Goal: Information Seeking & Learning: Learn about a topic

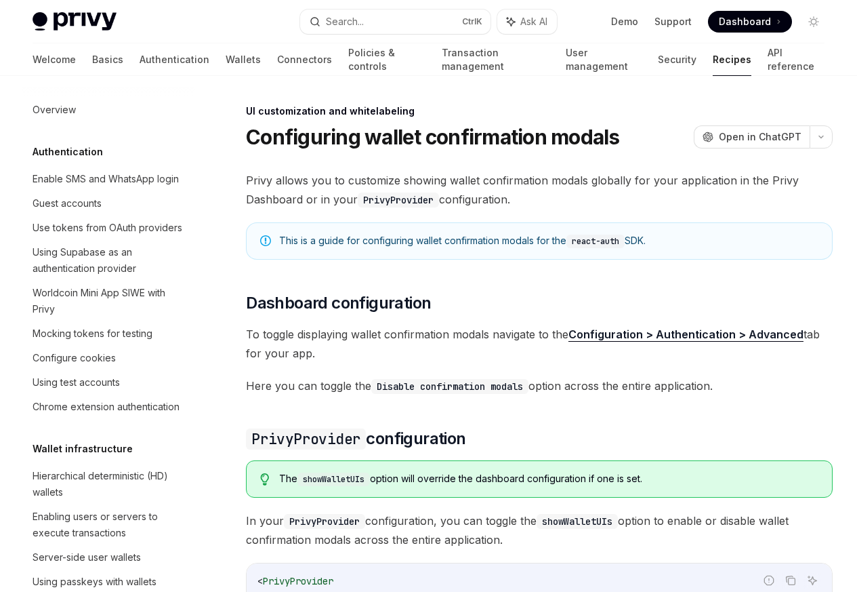
scroll to position [593, 0]
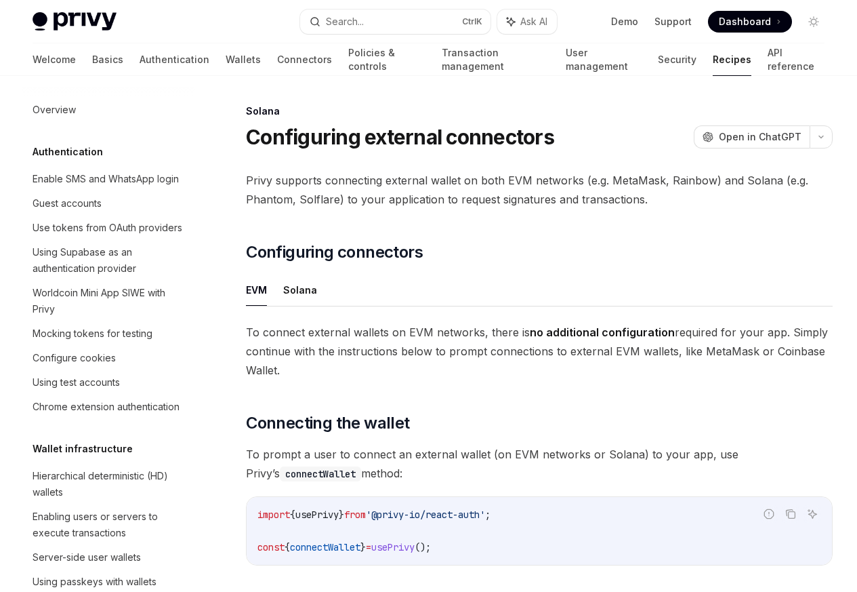
scroll to position [2170, 0]
